Goal: Book appointment/travel/reservation

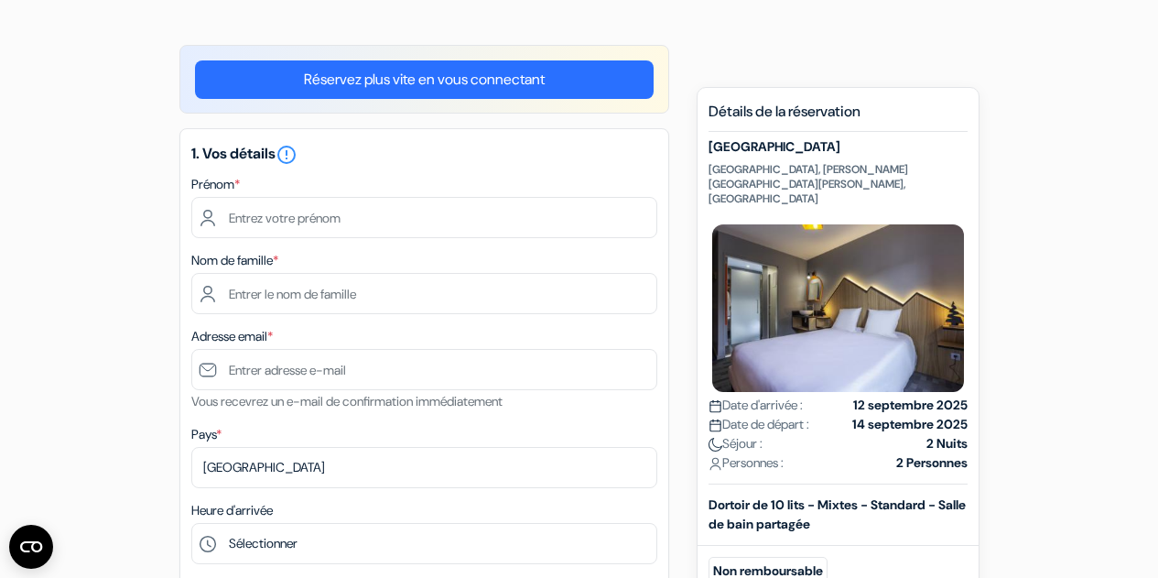
scroll to position [106, 0]
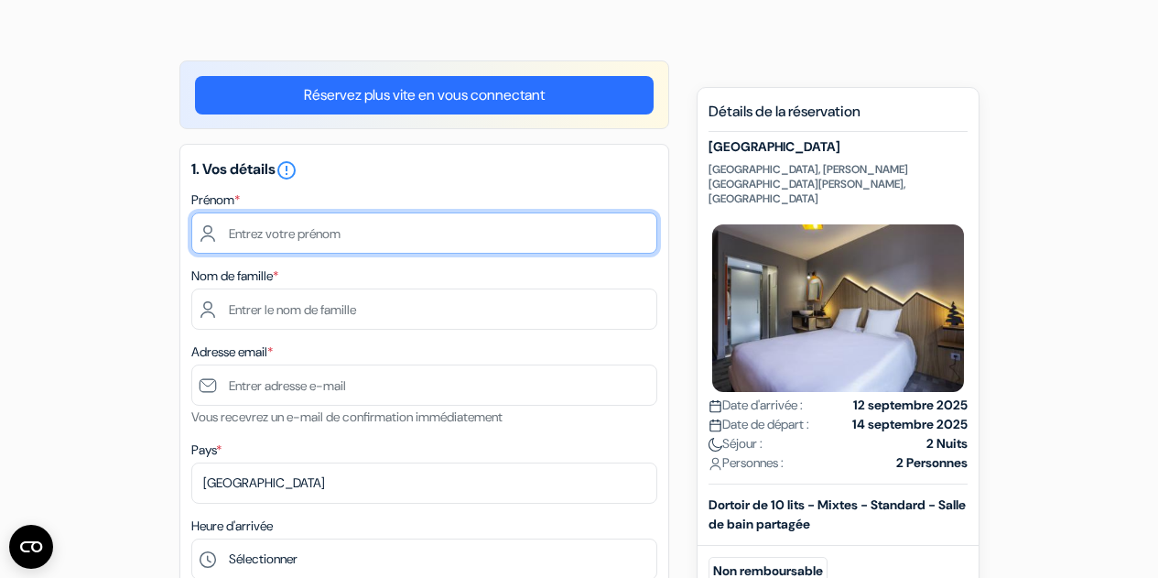
click at [325, 232] on input "text" at bounding box center [424, 232] width 466 height 41
type input "[PERSON_NAME]"
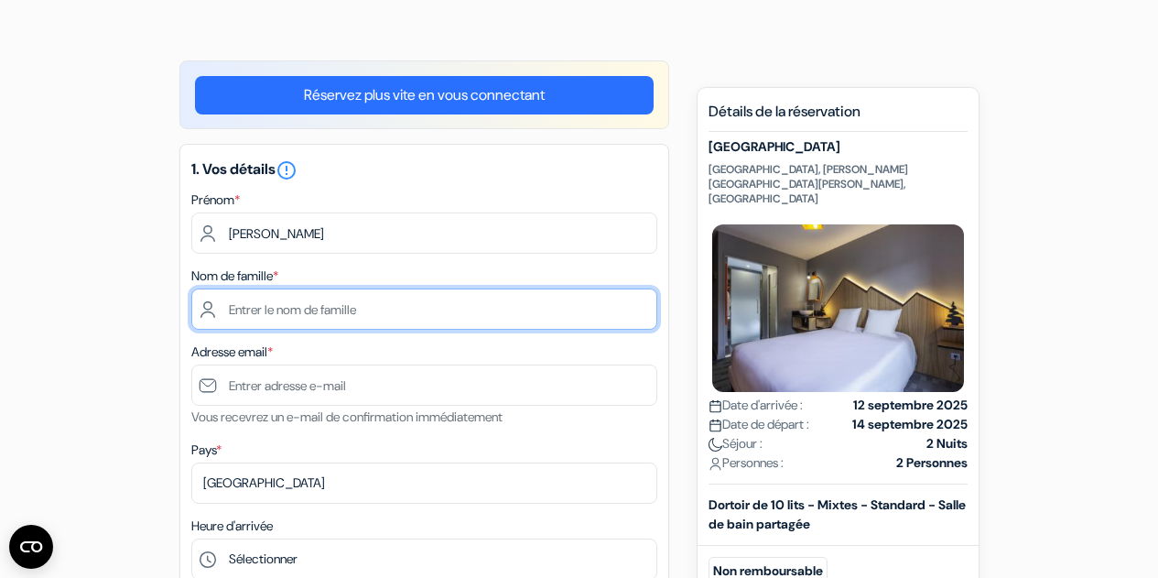
type input "[PERSON_NAME]"
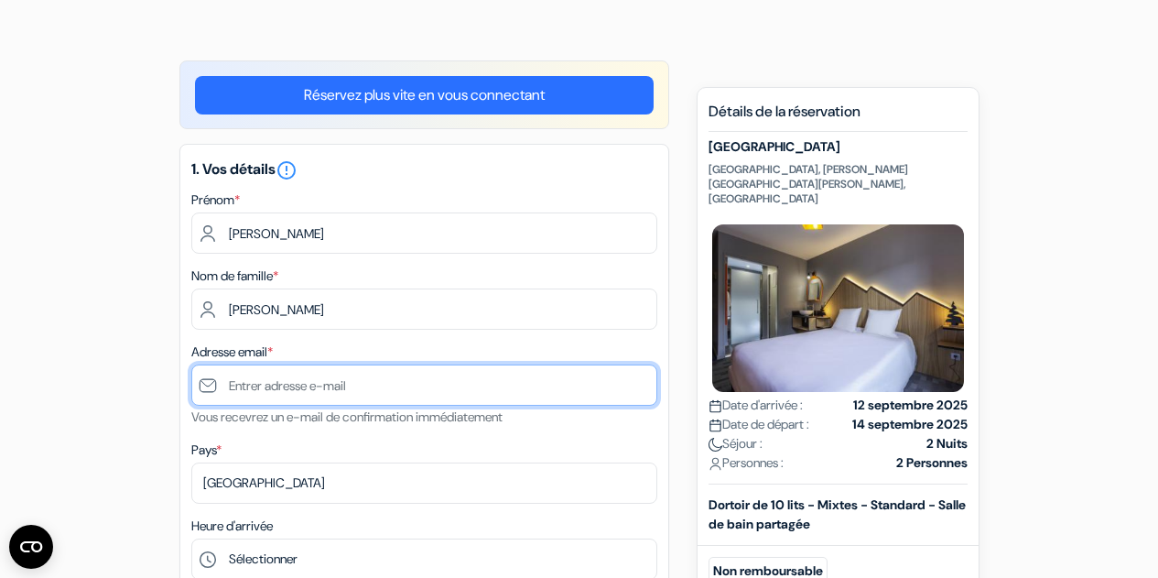
type input "[PERSON_NAME][EMAIL_ADDRESS][PERSON_NAME][DOMAIN_NAME]"
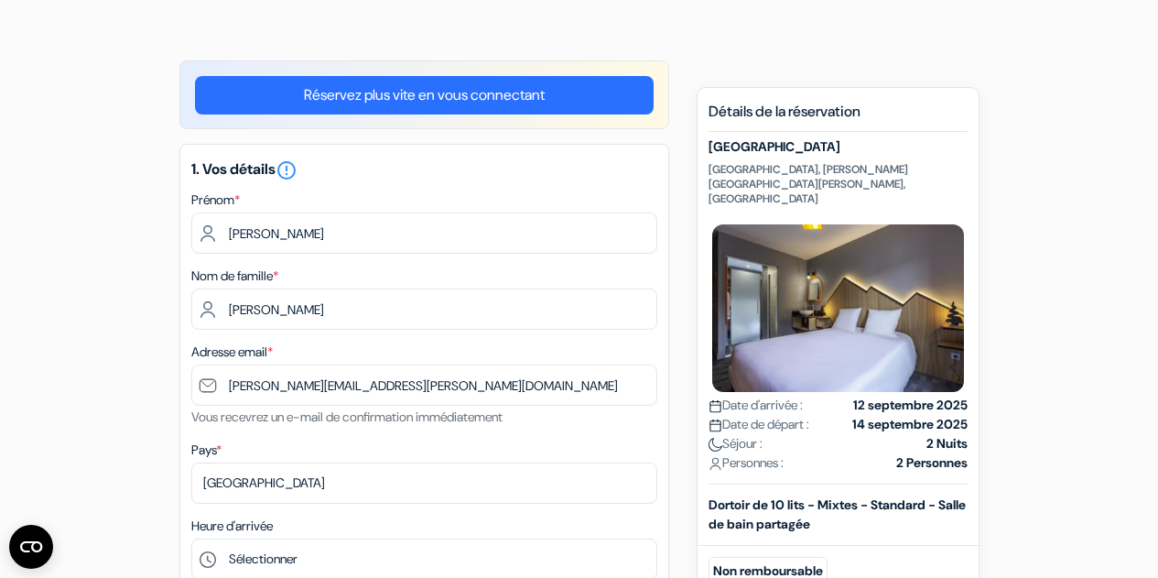
type input "[PHONE_NUMBER]"
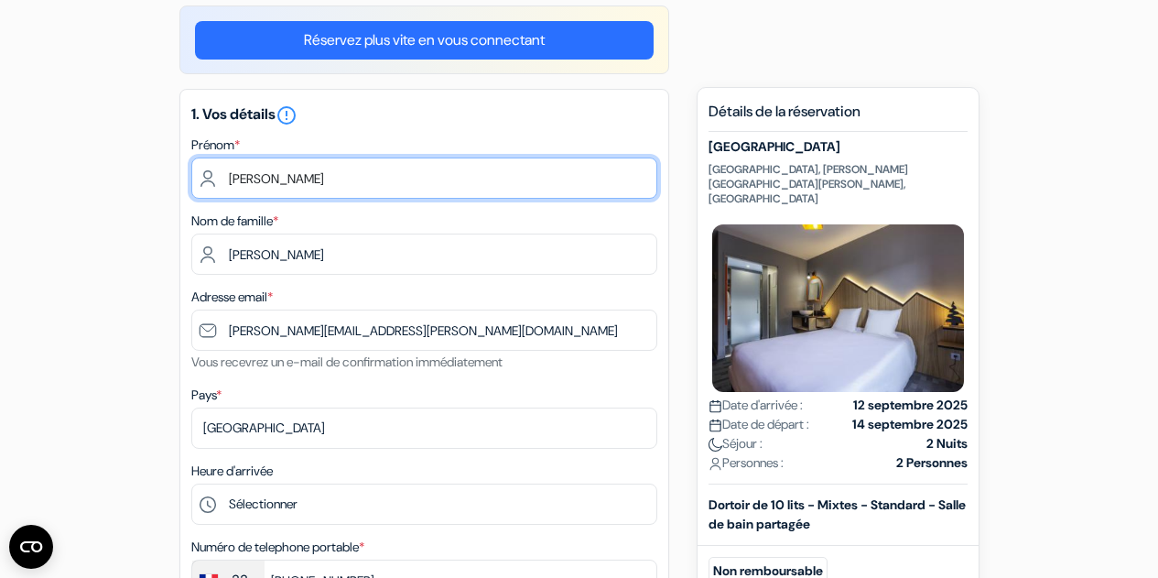
scroll to position [168, 0]
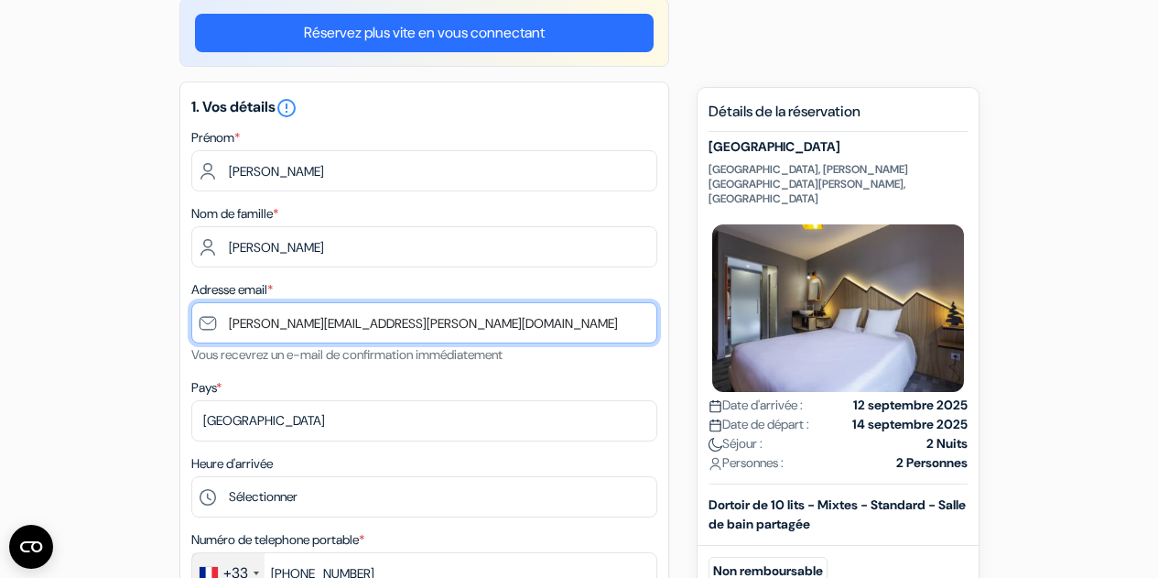
click at [435, 321] on input "[PERSON_NAME][EMAIL_ADDRESS][PERSON_NAME][DOMAIN_NAME]" at bounding box center [424, 322] width 466 height 41
click at [435, 321] on input "[PERSON_NAME].[PERSON_NAME]@cabinetalliances.f" at bounding box center [424, 322] width 466 height 41
type input "d"
type input "[EMAIL_ADDRESS][DOMAIN_NAME]"
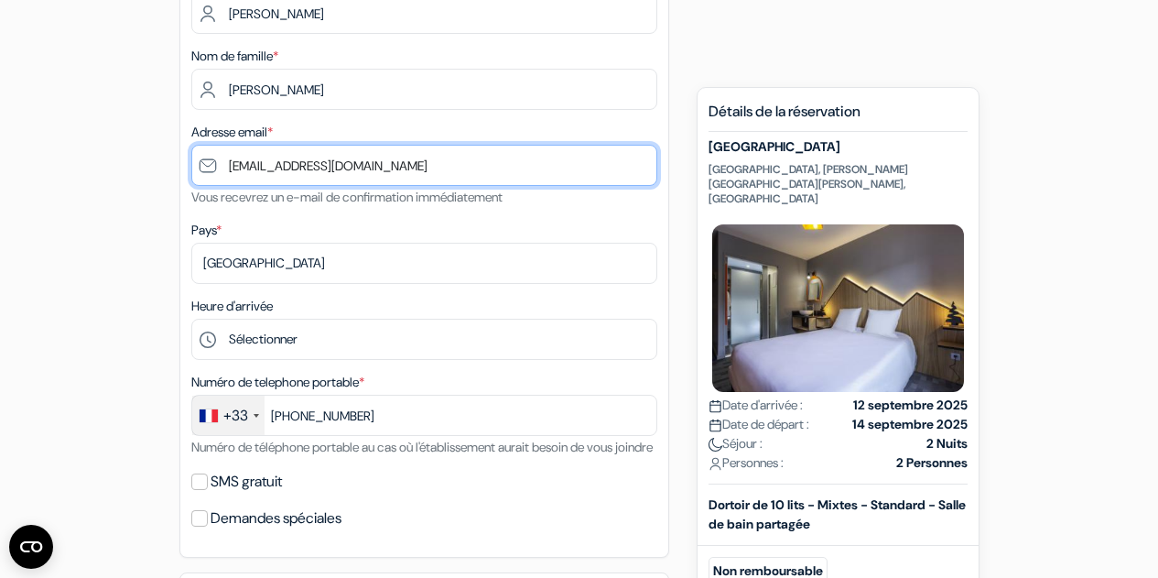
scroll to position [329, 0]
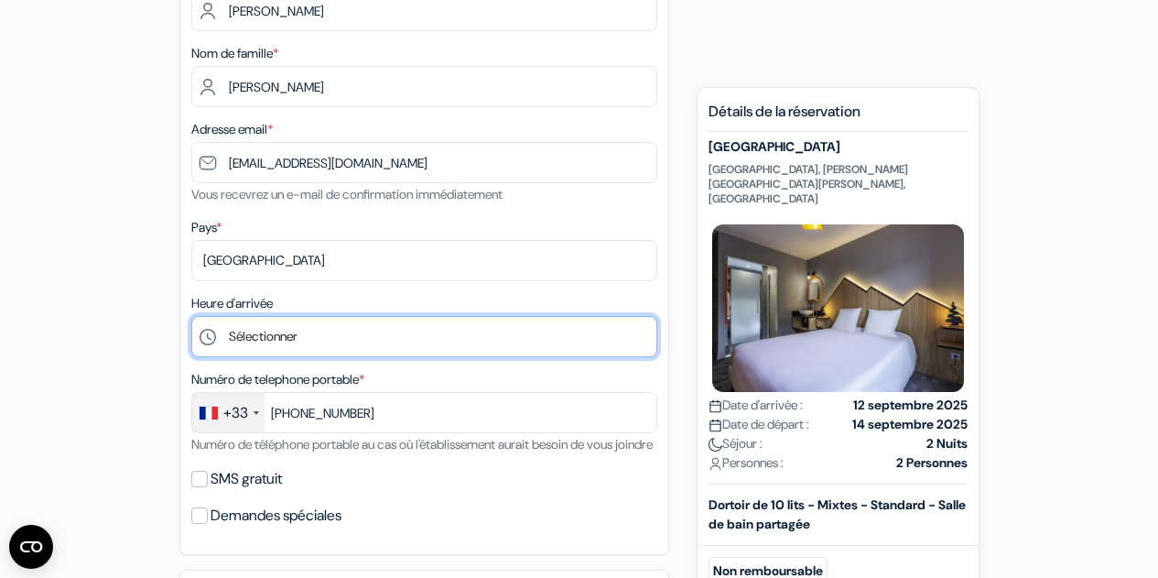
click at [282, 338] on select "Sélectionner 1:00 2:00 3:00 4:00 5:00 6:00 7:00 8:00 9:00 10:00 11:00 12:00 13:…" at bounding box center [424, 336] width 466 height 41
select select "19"
click at [191, 318] on select "Sélectionner 1:00 2:00 3:00 4:00 5:00 6:00 7:00 8:00 9:00 10:00 11:00 12:00 13:…" at bounding box center [424, 336] width 466 height 41
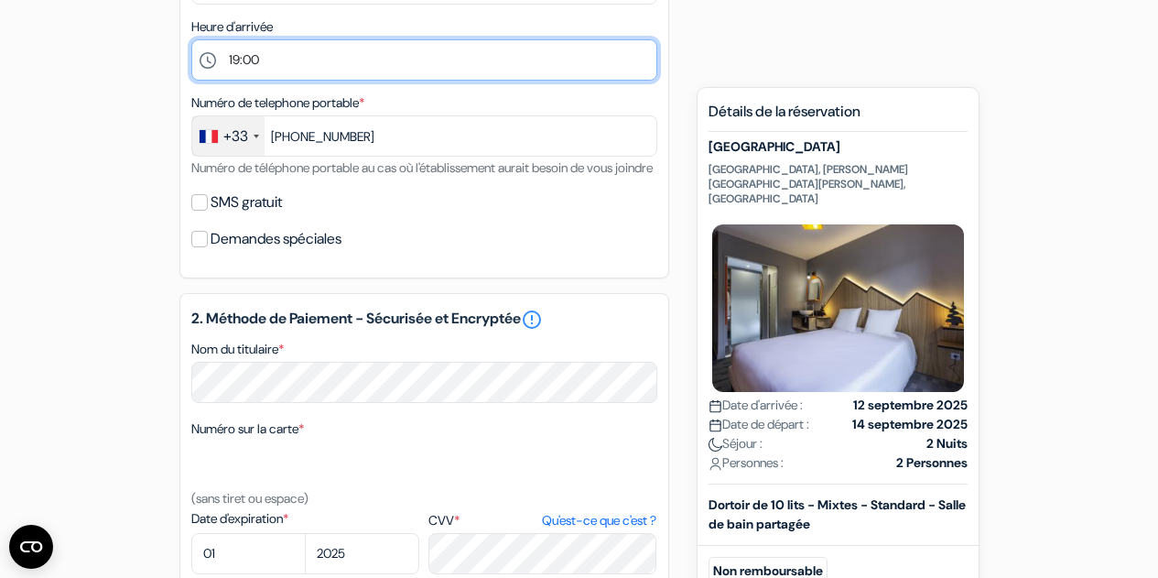
scroll to position [608, 0]
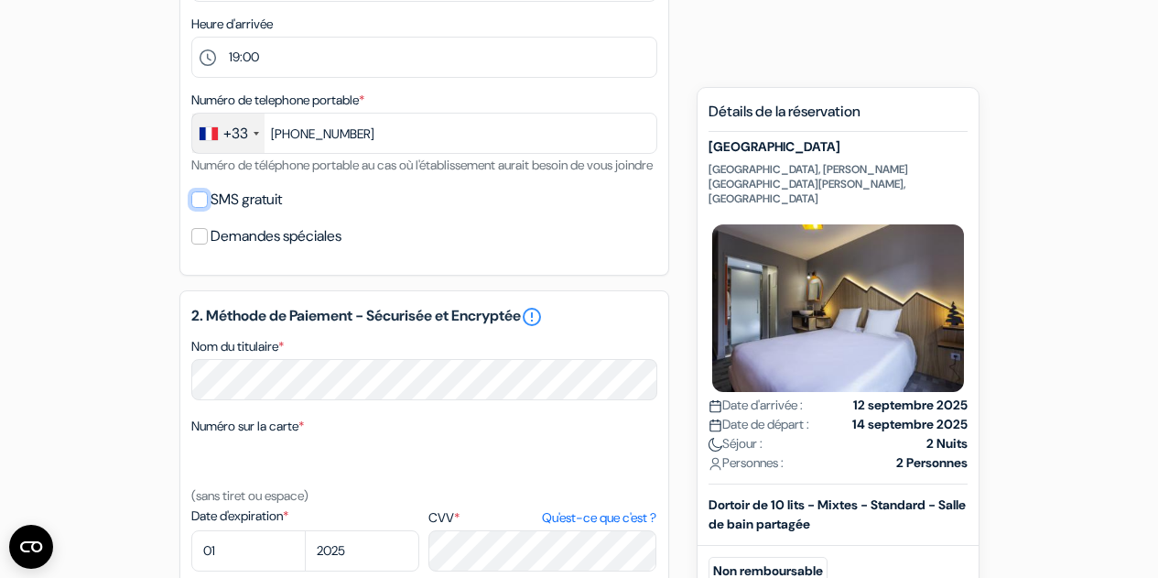
click at [196, 208] on input "SMS gratuit" at bounding box center [199, 199] width 16 height 16
checkbox input "true"
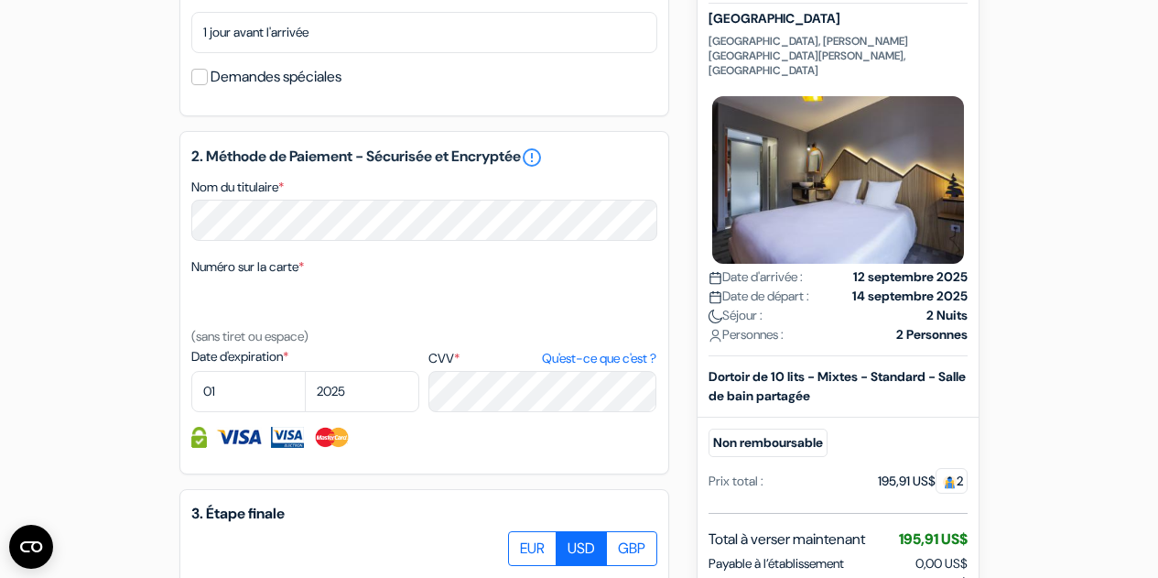
scroll to position [823, 0]
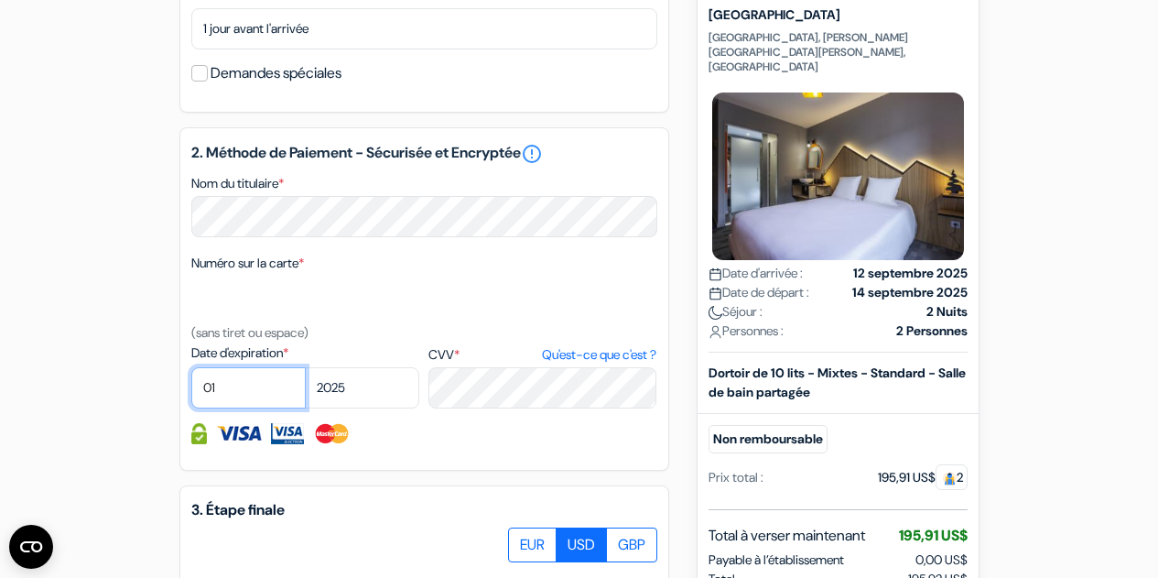
select select "04"
select select "2028"
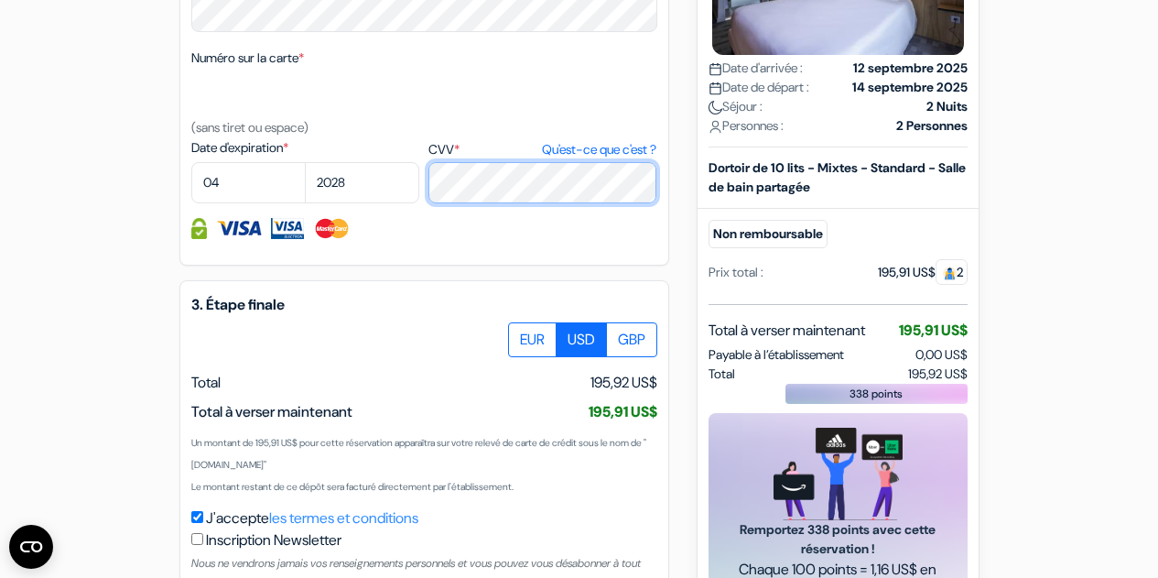
scroll to position [1033, 0]
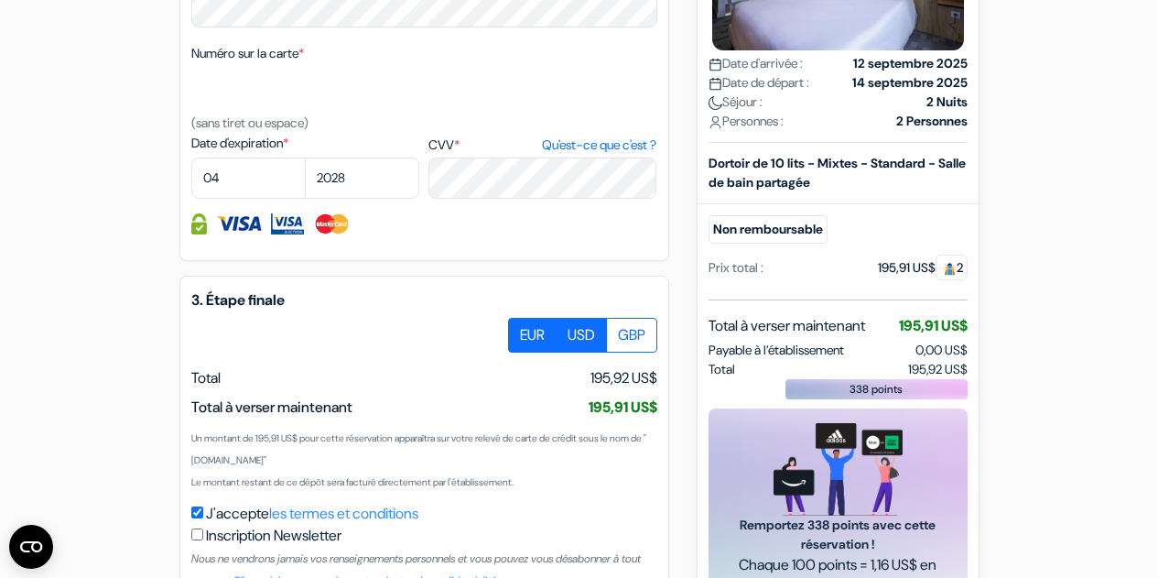
click at [531, 352] on label "EUR" at bounding box center [532, 335] width 49 height 35
click at [521, 330] on input "EUR" at bounding box center [515, 324] width 12 height 12
radio input "true"
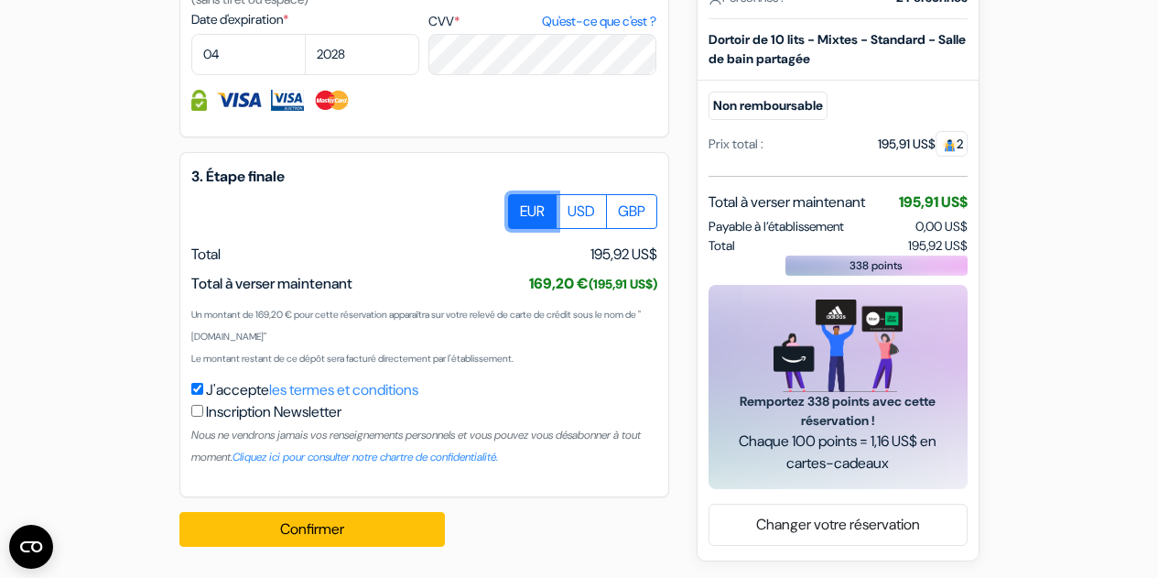
scroll to position [1184, 0]
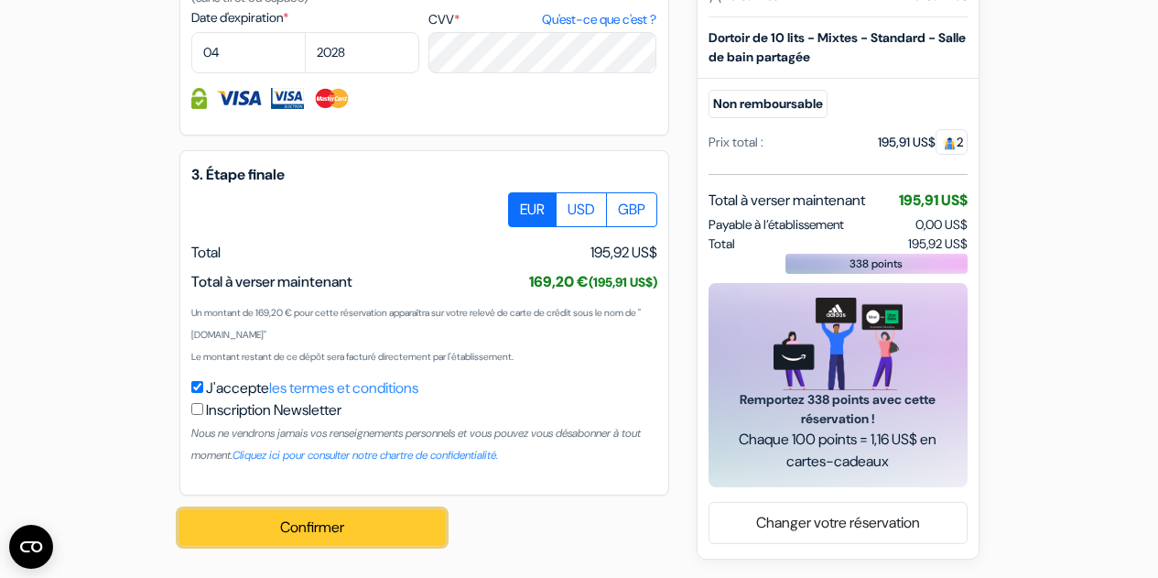
click at [315, 524] on button "Confirmer Loading..." at bounding box center [311, 527] width 265 height 35
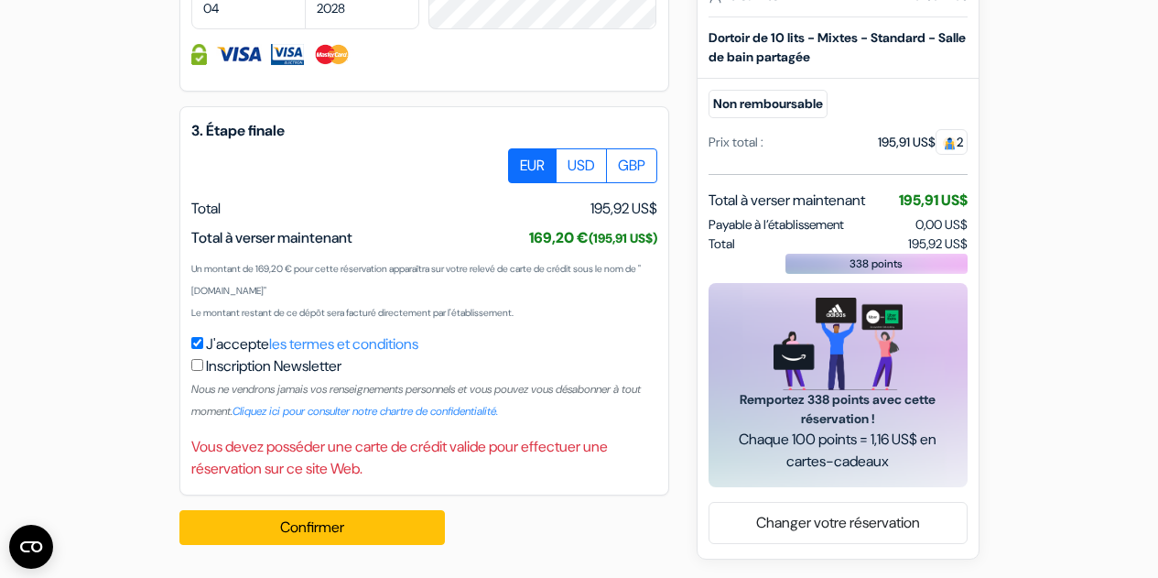
scroll to position [1228, 0]
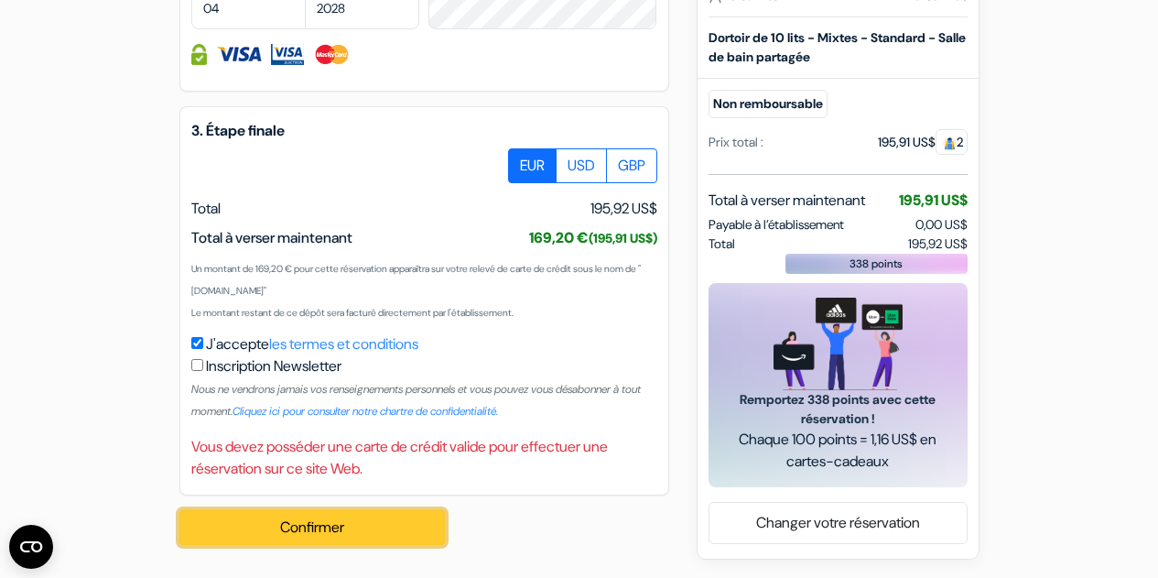
click at [352, 526] on button "Confirmer Loading..." at bounding box center [311, 527] width 265 height 35
click at [367, 526] on button "Confirmer Loading..." at bounding box center [311, 527] width 265 height 35
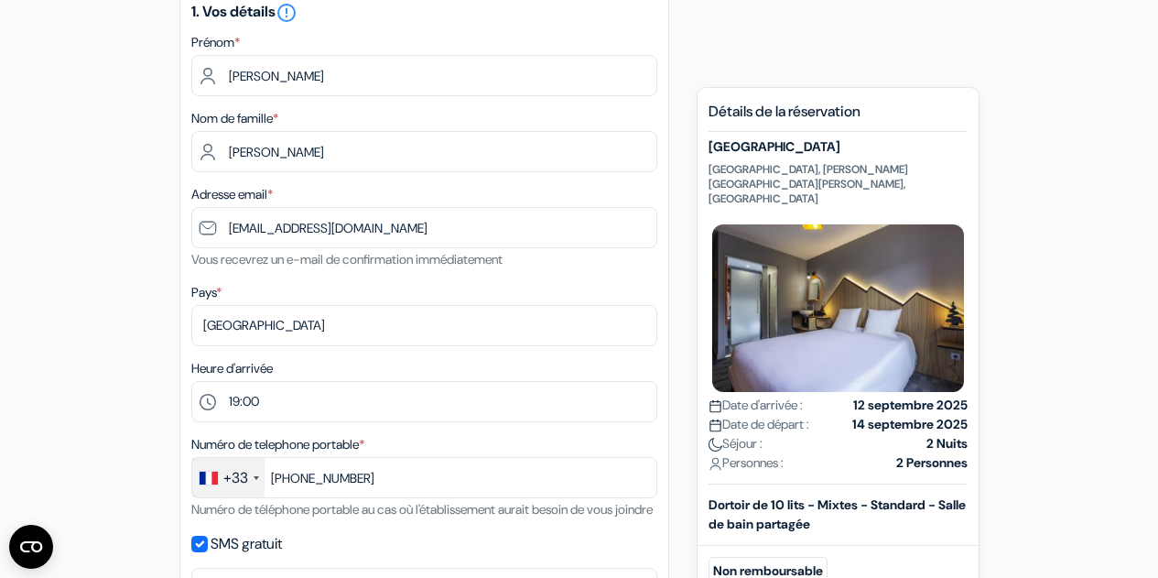
scroll to position [0, 0]
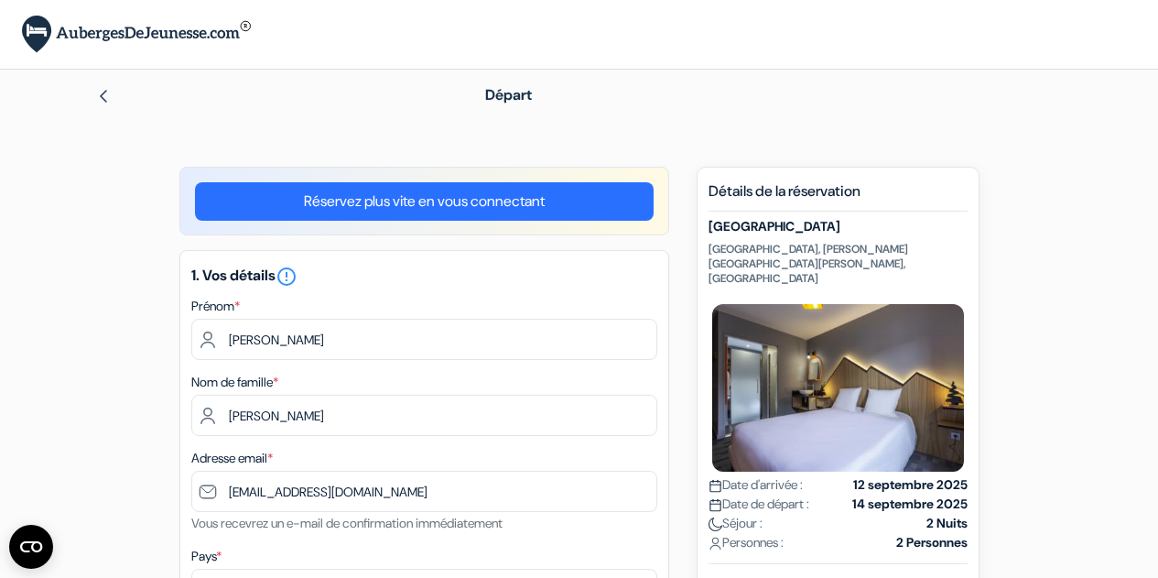
click at [329, 200] on link "Réservez plus vite en vous connectant" at bounding box center [424, 201] width 459 height 38
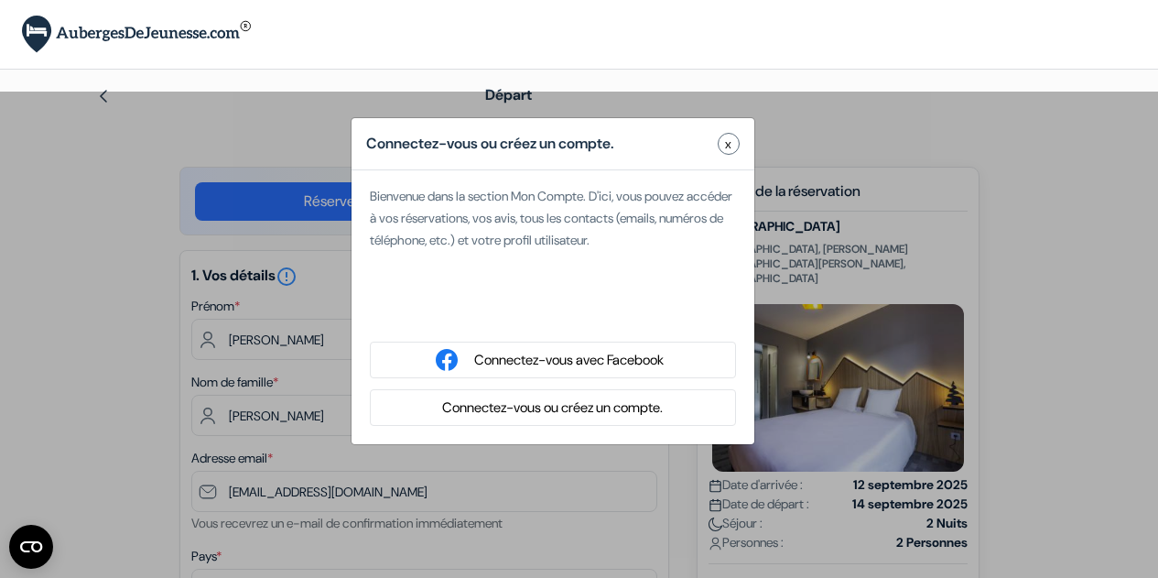
click at [730, 143] on span "x" at bounding box center [728, 144] width 6 height 19
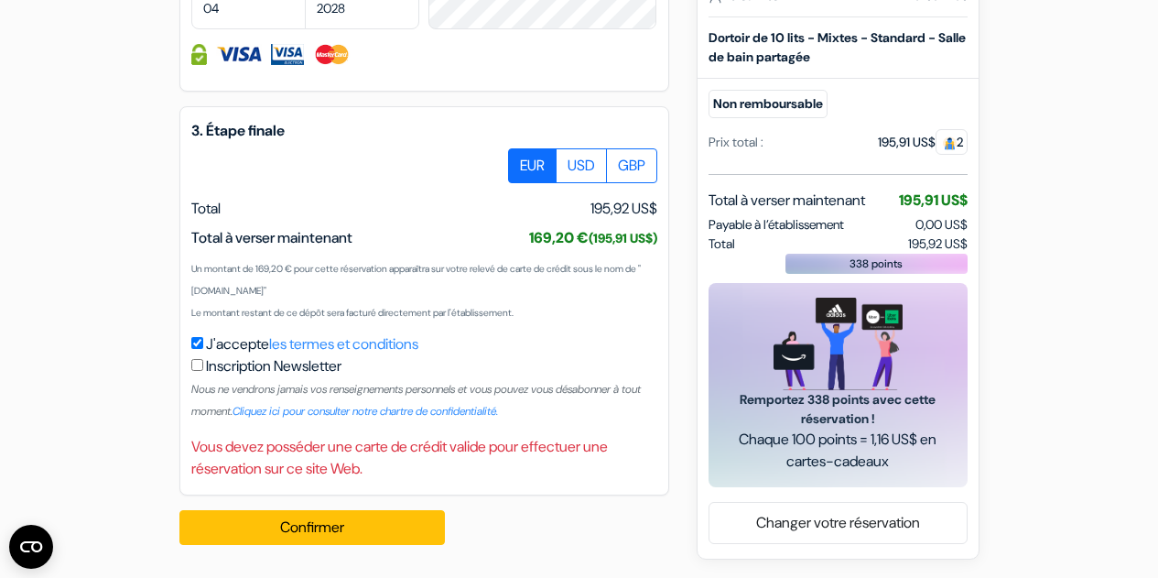
scroll to position [1228, 0]
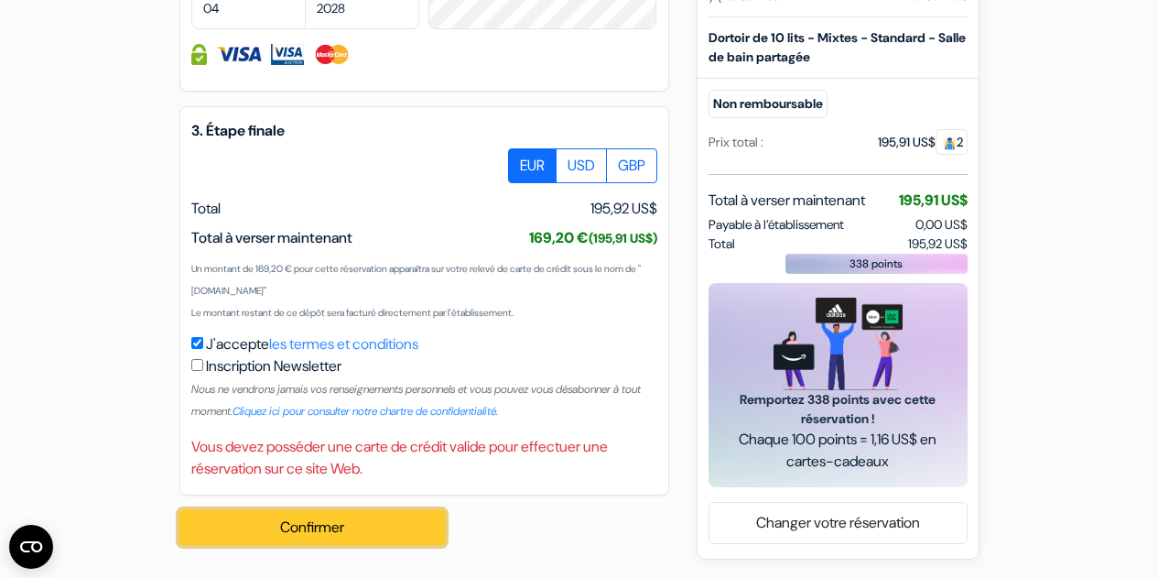
click at [364, 526] on button "Confirmer Loading..." at bounding box center [311, 527] width 265 height 35
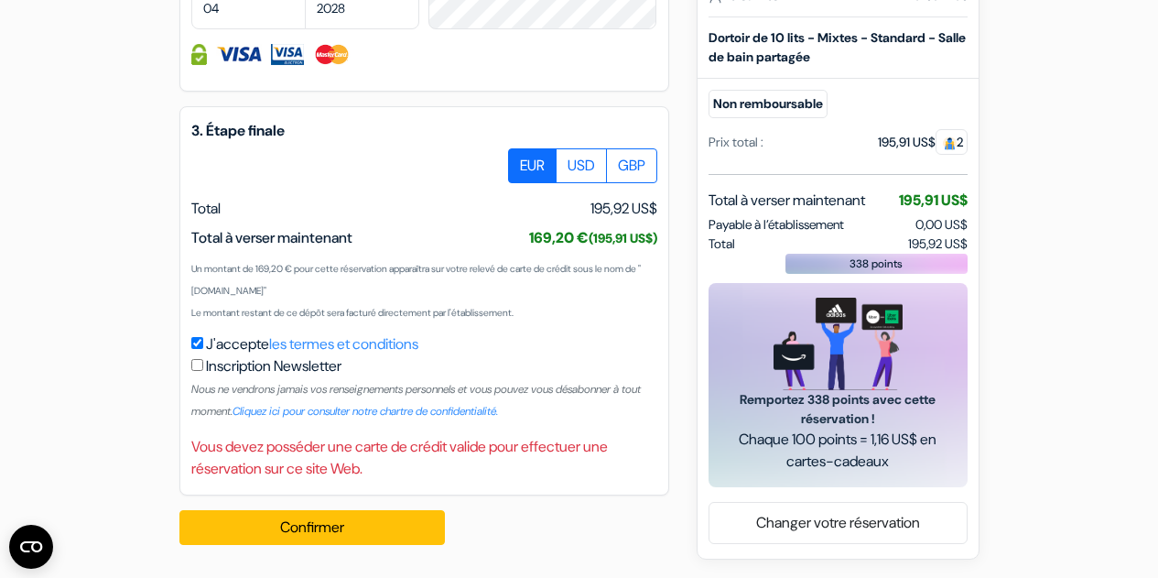
click at [197, 364] on input "checkbox" at bounding box center [197, 365] width 12 height 12
checkbox input "true"
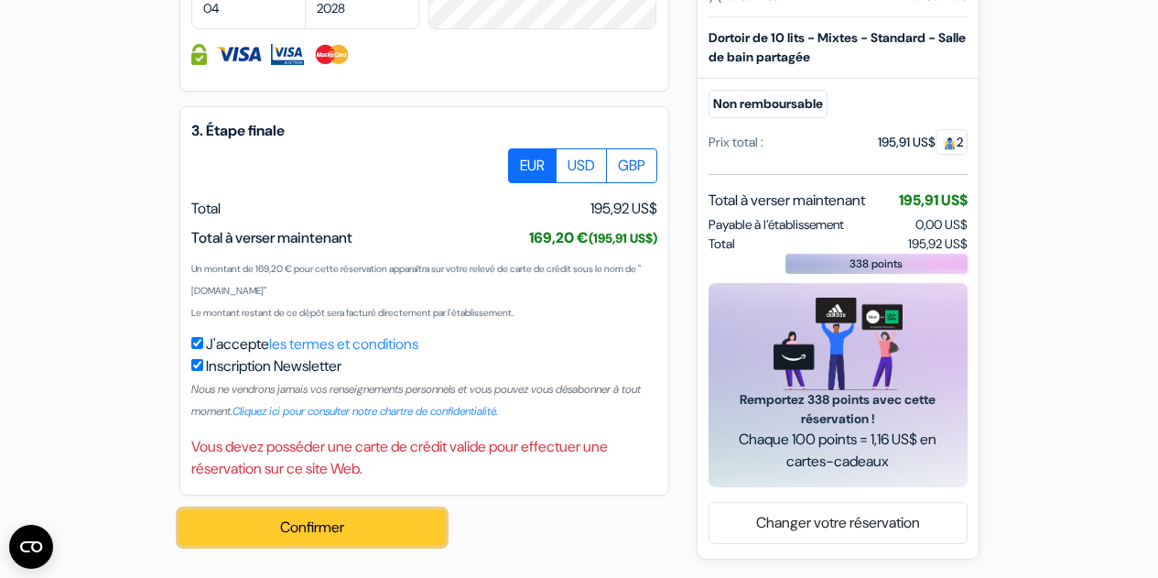
click at [283, 524] on button "Confirmer Loading..." at bounding box center [311, 527] width 265 height 35
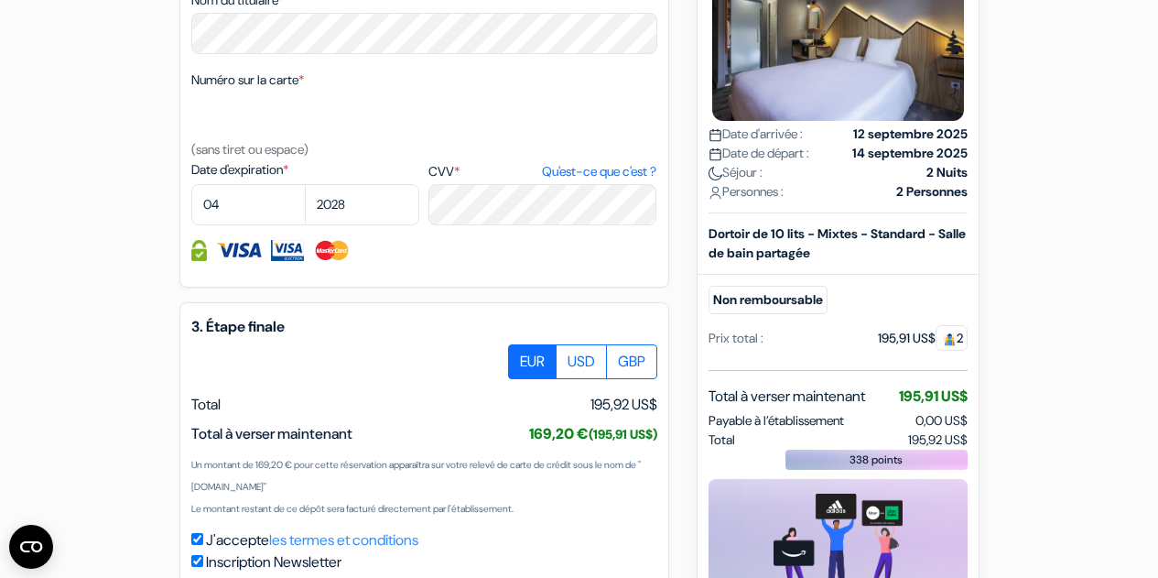
scroll to position [1004, 0]
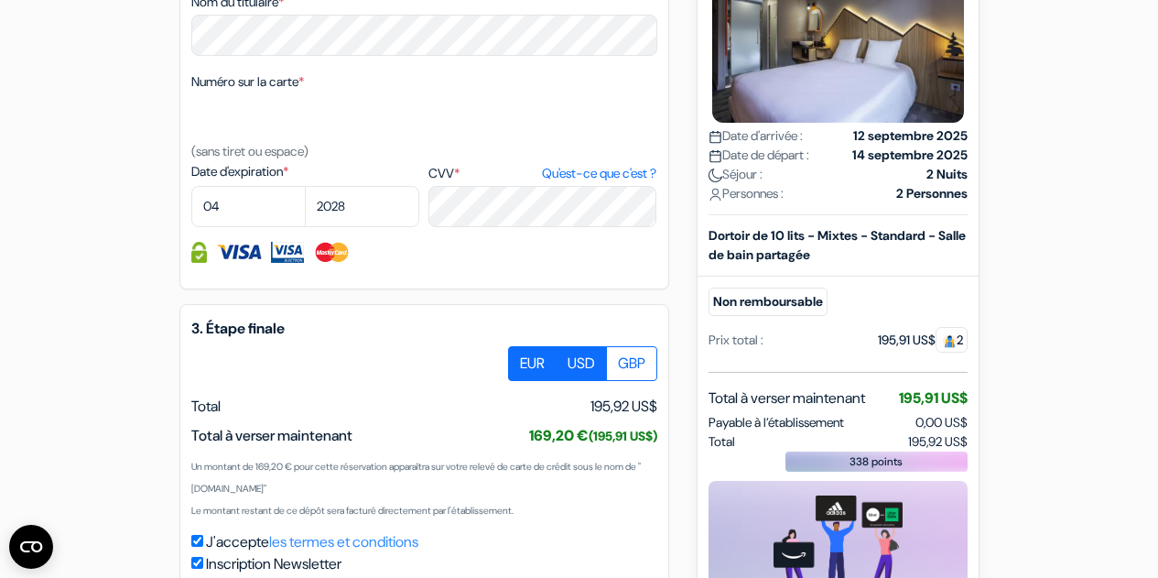
click at [577, 381] on label "USD" at bounding box center [581, 363] width 51 height 35
click at [521, 358] on input "USD" at bounding box center [515, 352] width 12 height 12
radio input "true"
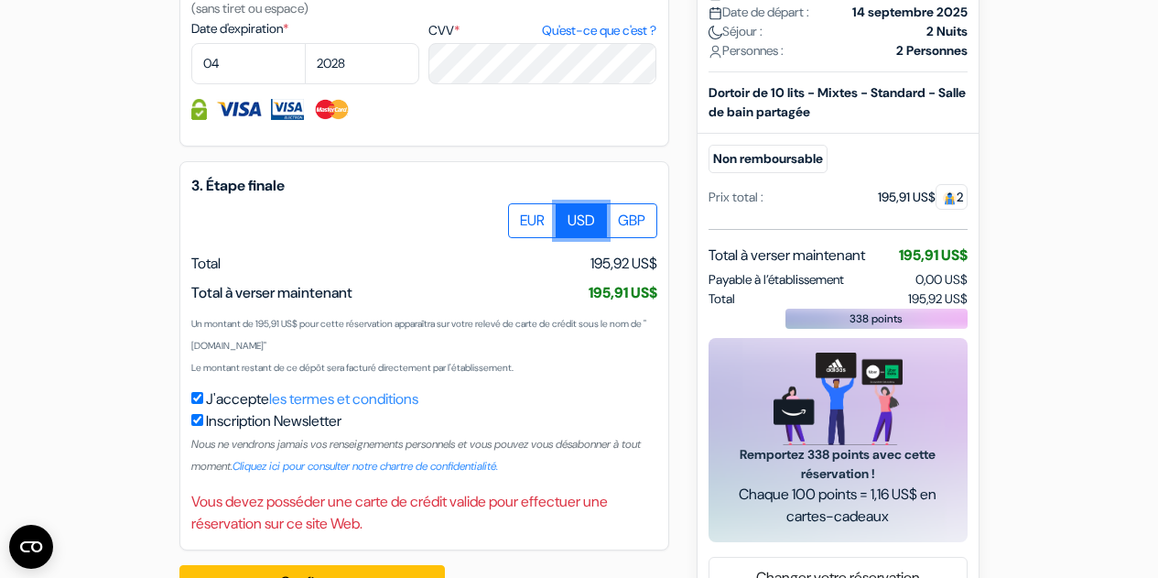
scroll to position [1228, 0]
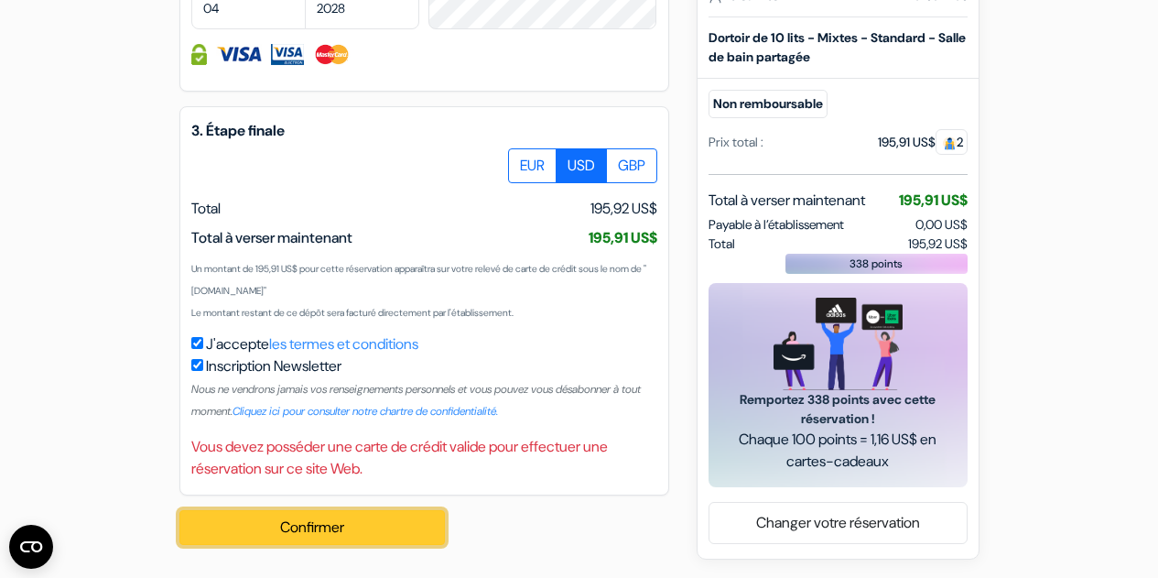
click at [347, 528] on button "Confirmer Loading..." at bounding box center [311, 527] width 265 height 35
